Goal: Download file/media

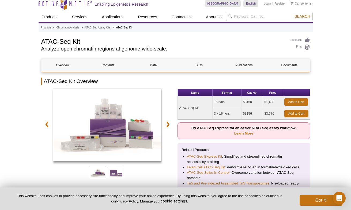
scroll to position [18, 0]
click at [193, 104] on td "ATAC-Seq Kit" at bounding box center [195, 107] width 35 height 23
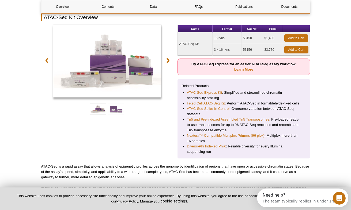
scroll to position [80, 0]
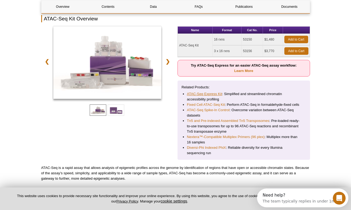
click at [192, 93] on link "ATAC-Seq Express Kit" at bounding box center [204, 93] width 35 height 5
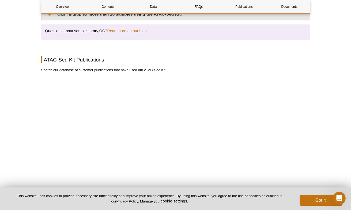
scroll to position [1491, 0]
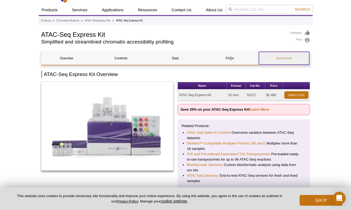
click at [283, 56] on link "Documents" at bounding box center [284, 58] width 50 height 13
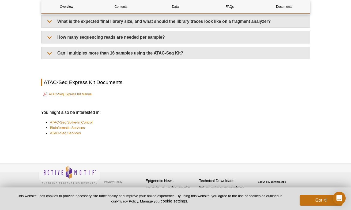
scroll to position [1022, 0]
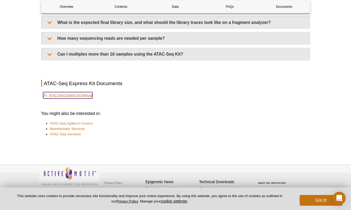
click at [83, 97] on link "ATAC-Seq Express Kit Manual" at bounding box center [67, 95] width 49 height 6
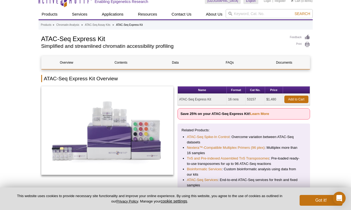
scroll to position [0, 0]
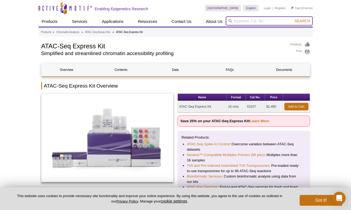
click at [251, 19] on input "search" at bounding box center [269, 20] width 87 height 9
type input "·"
type input "105320"
click at [293, 18] on button "Search" at bounding box center [302, 20] width 19 height 5
